Goal: Obtain resource: Obtain resource

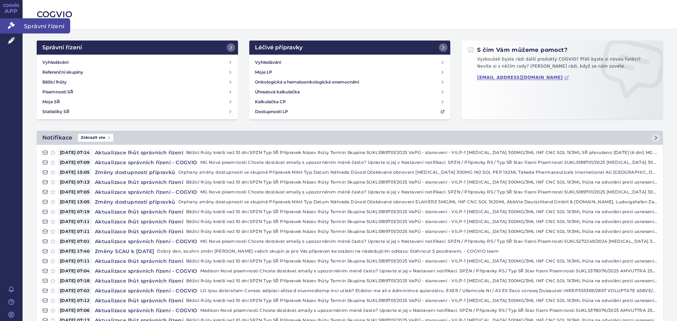
click at [11, 24] on icon at bounding box center [11, 25] width 7 height 7
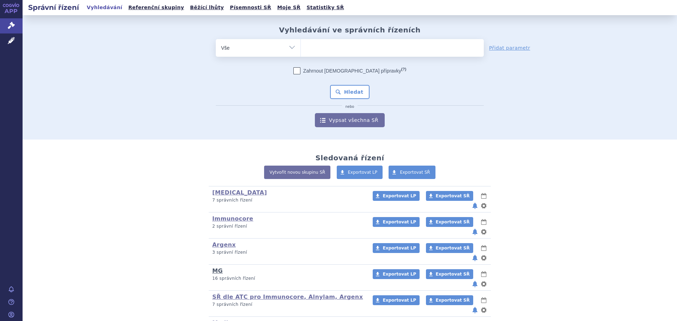
click at [215, 268] on link "MG" at bounding box center [217, 271] width 11 height 7
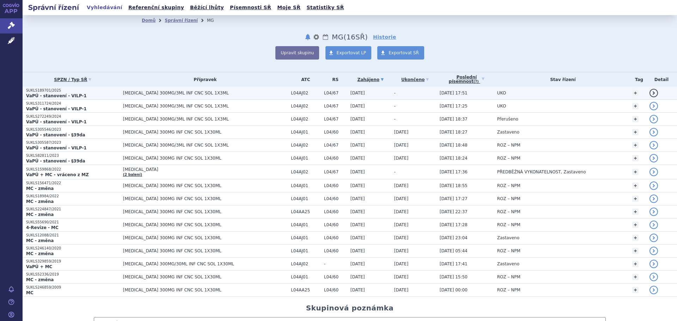
click at [65, 95] on strong "VaPÚ - stanovení - VILP-1" at bounding box center [56, 95] width 61 height 5
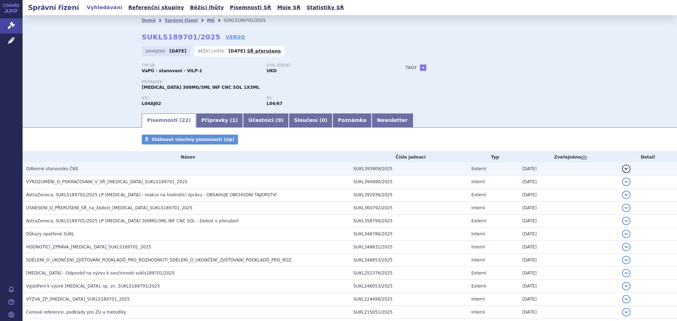
click at [53, 167] on span "Odborné stanovisko ČNS" at bounding box center [52, 168] width 52 height 5
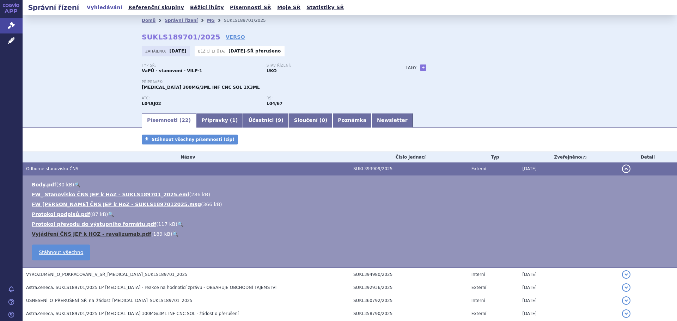
click at [87, 233] on link "Vyjádření ČNS JEP k HOZ - ravalizumab.pdf" at bounding box center [92, 234] width 120 height 6
